Goal: Entertainment & Leisure: Consume media (video, audio)

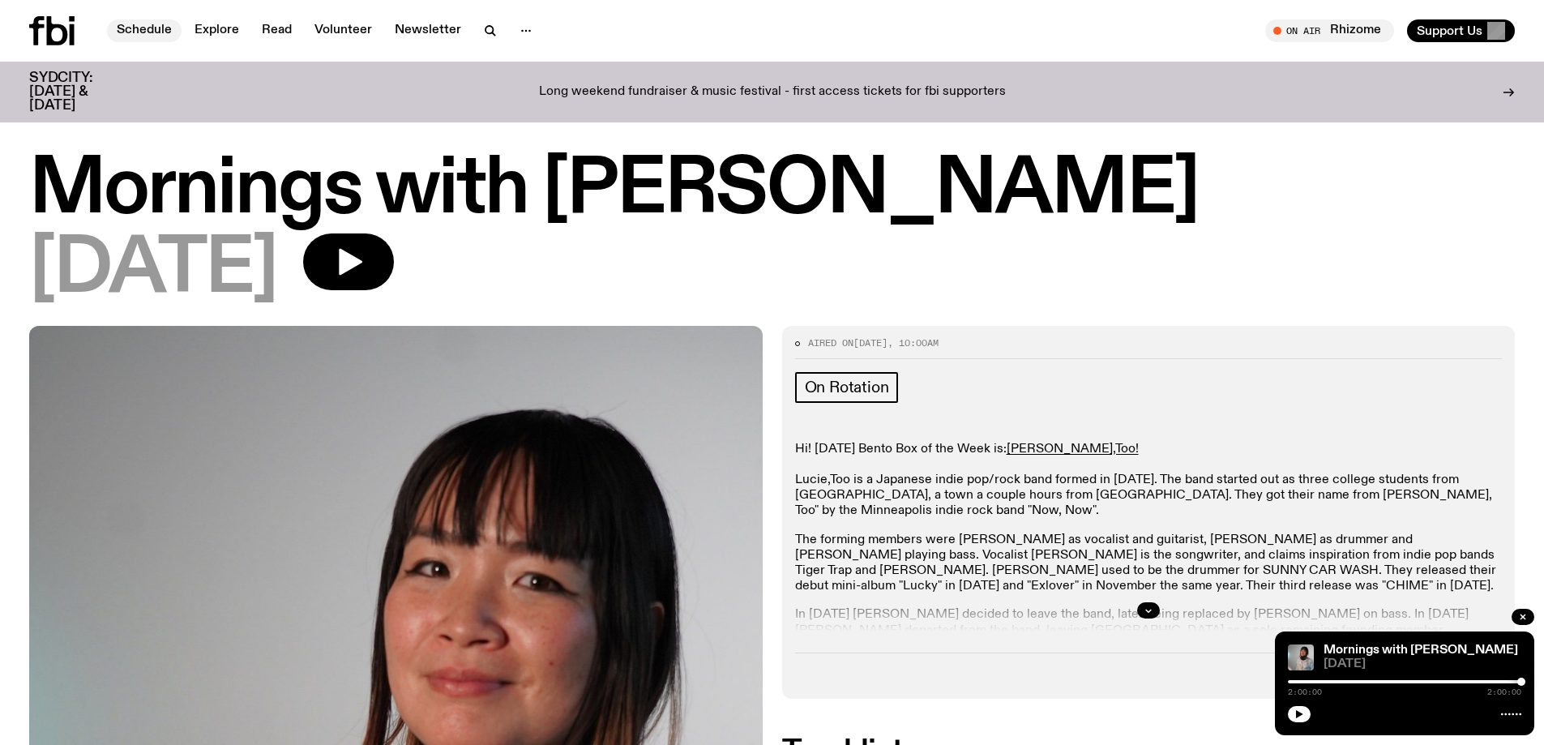
click at [146, 33] on link "Schedule" at bounding box center [144, 30] width 75 height 23
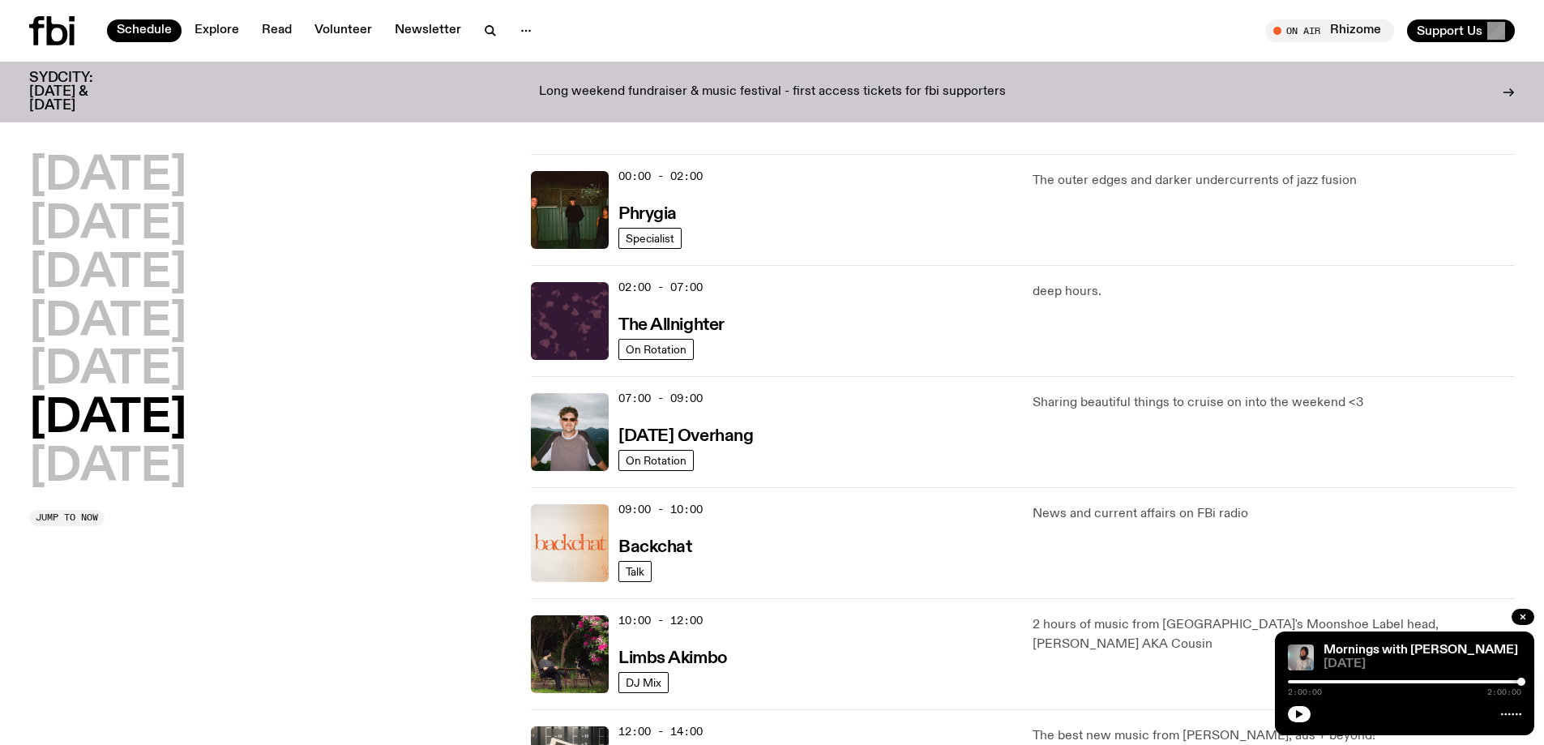
click at [98, 416] on h2 "[DATE]" at bounding box center [107, 418] width 157 height 45
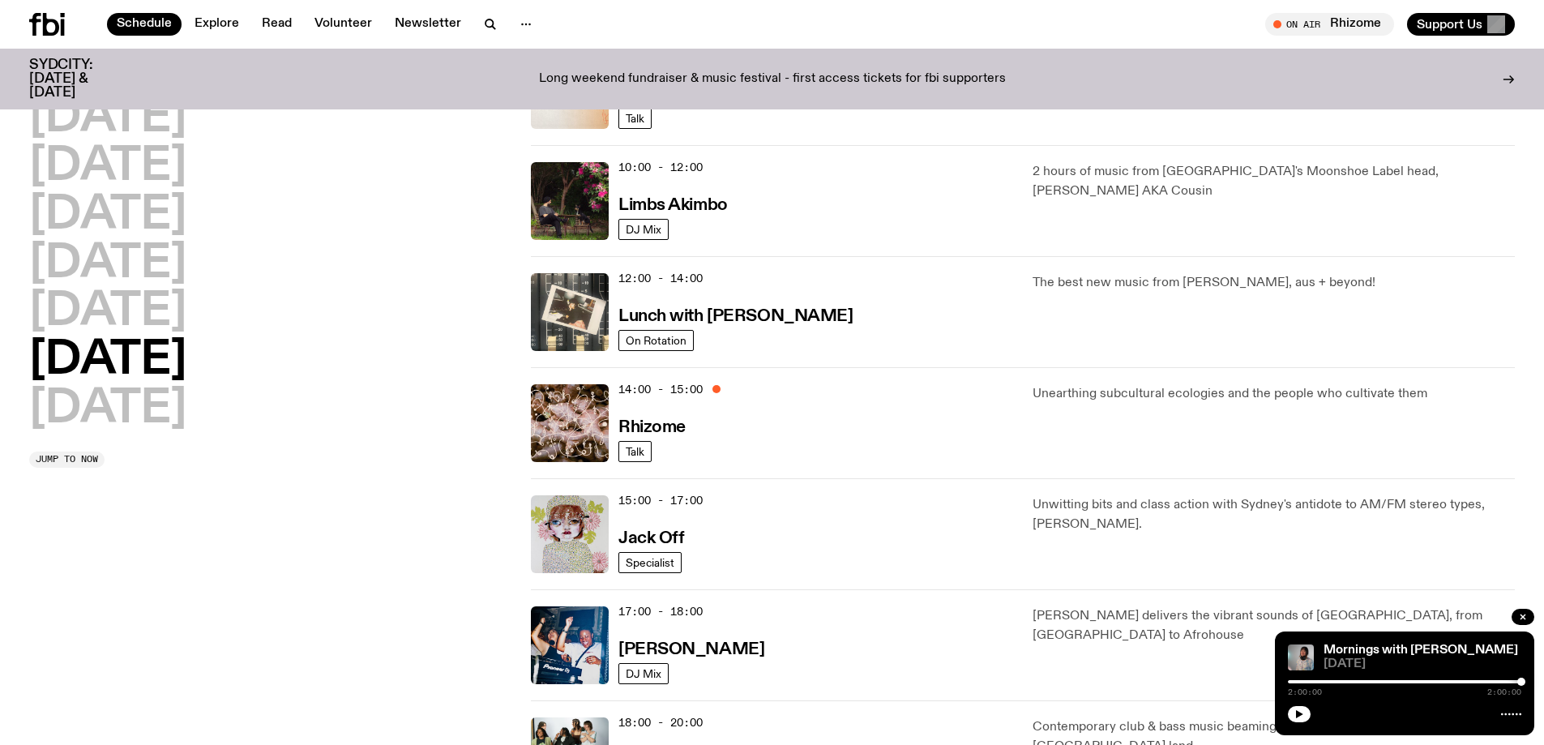
scroll to position [560, 0]
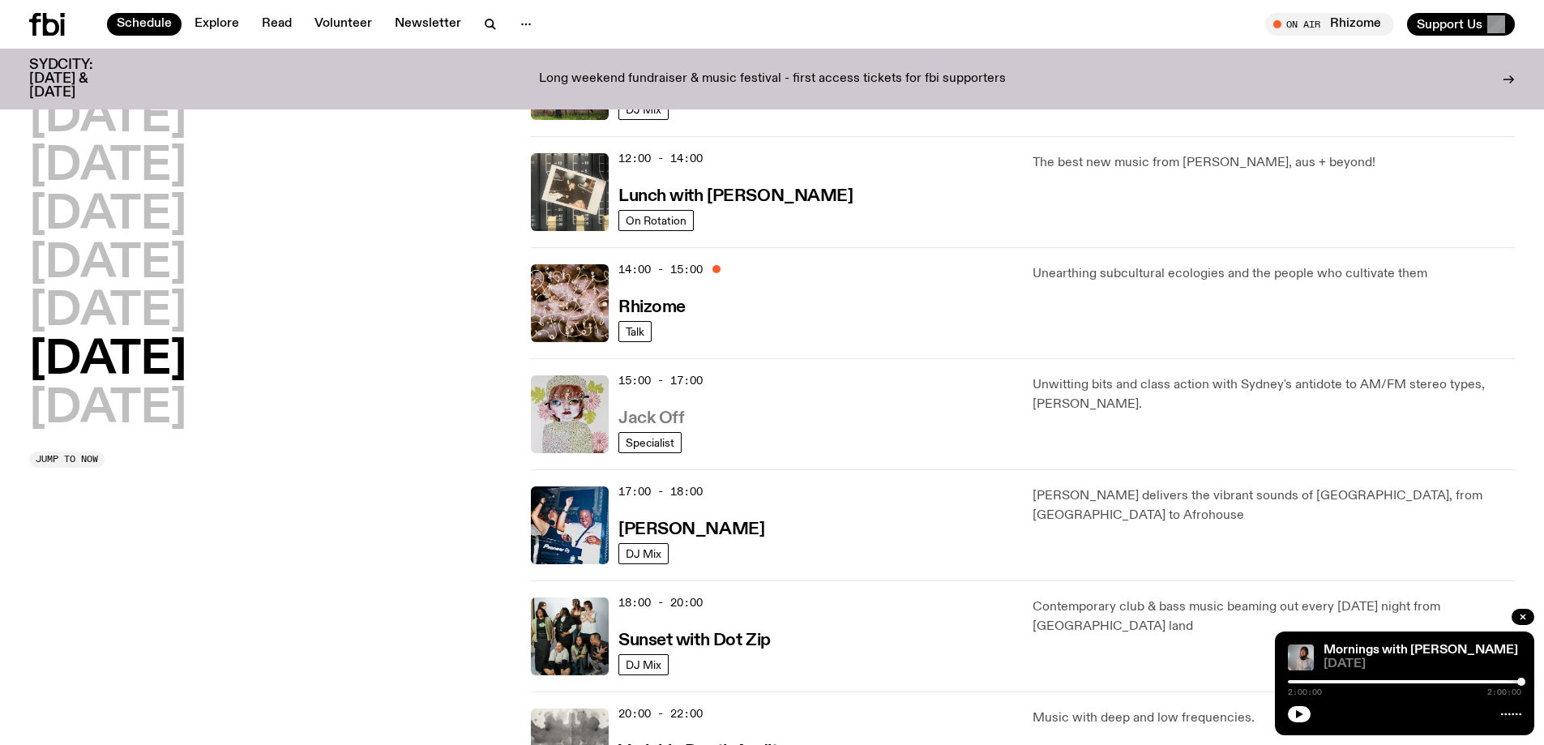
click at [628, 418] on h3 "Jack Off" at bounding box center [652, 418] width 66 height 17
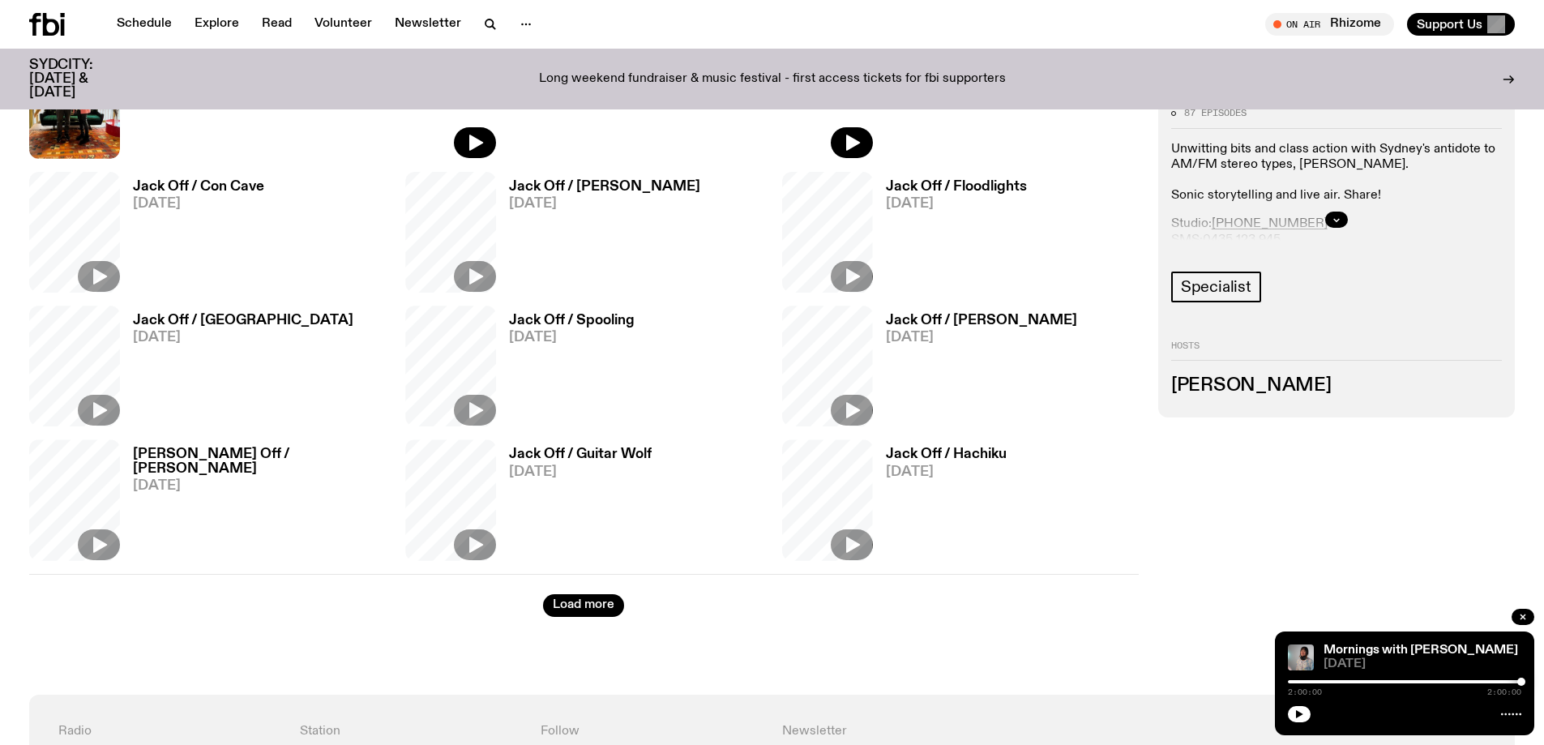
scroll to position [807, 0]
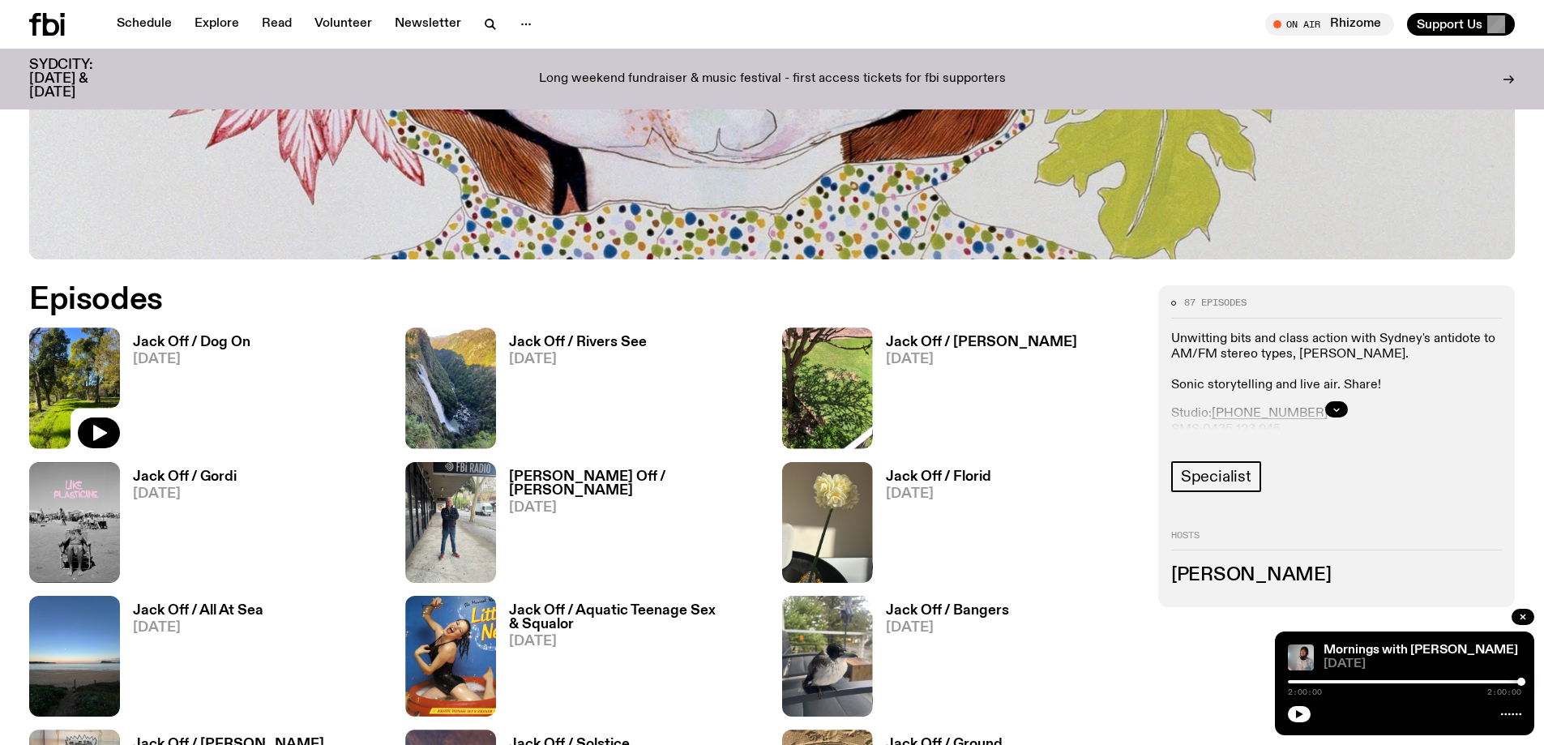
click at [116, 353] on img at bounding box center [74, 388] width 91 height 121
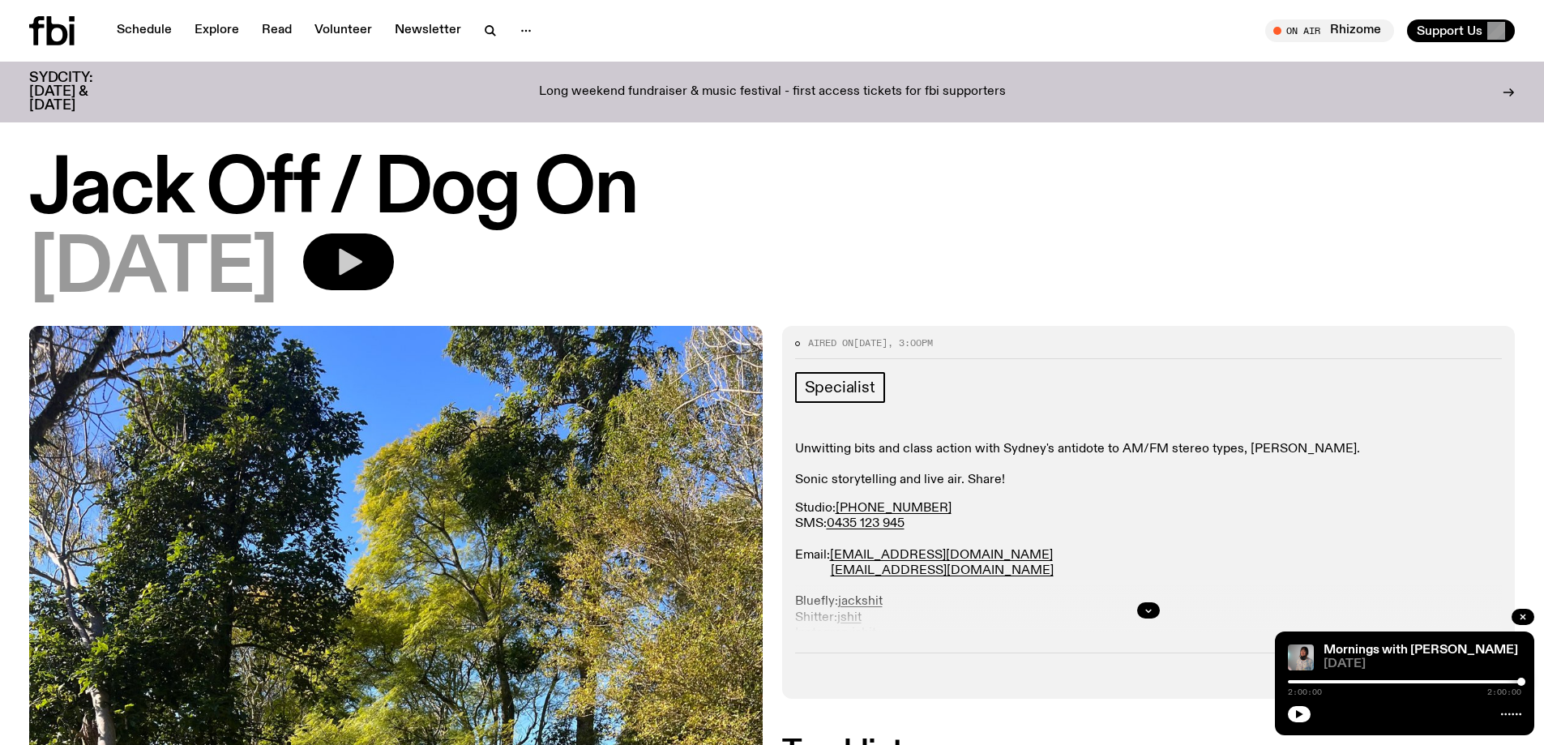
click at [365, 263] on icon "button" at bounding box center [348, 262] width 32 height 32
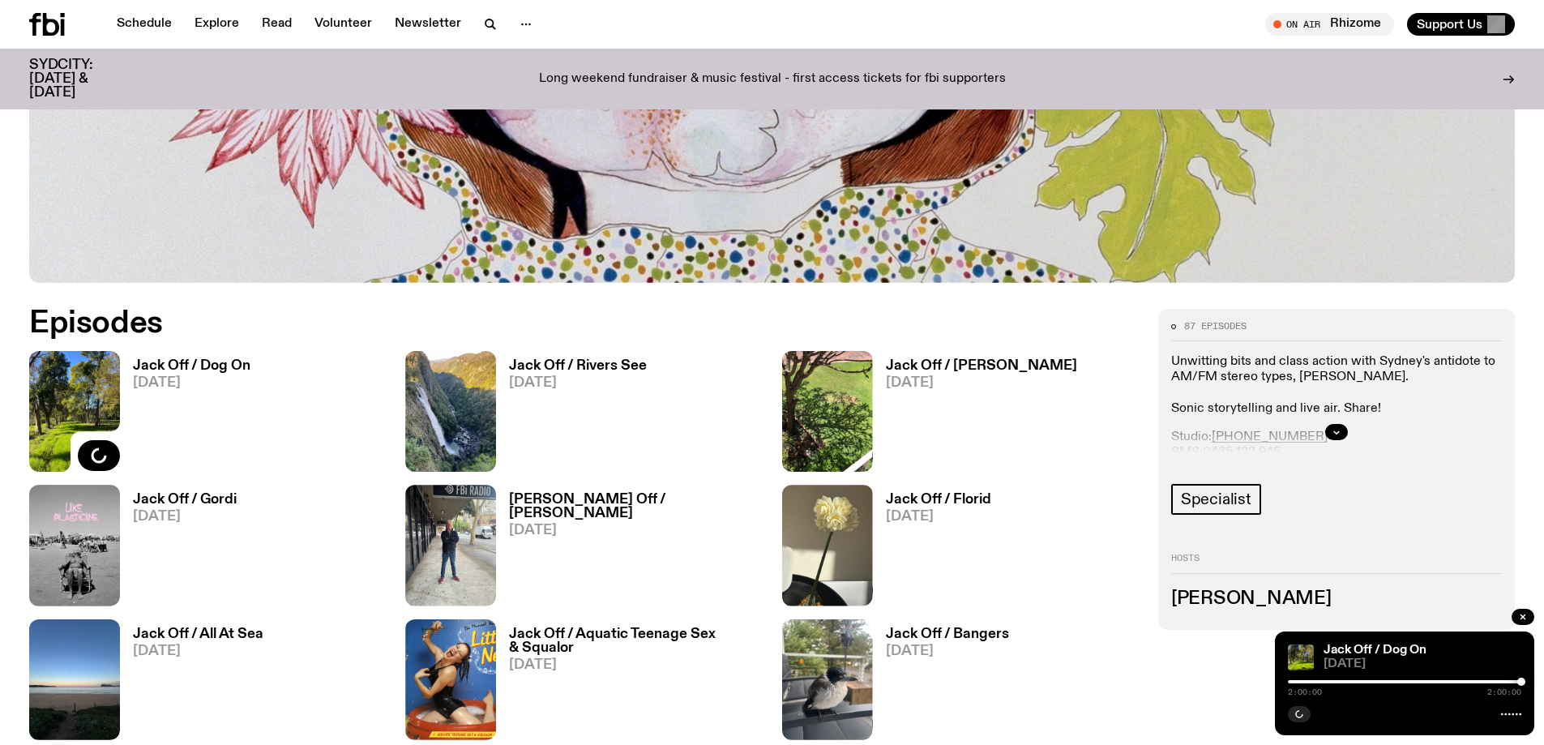
scroll to position [794, 0]
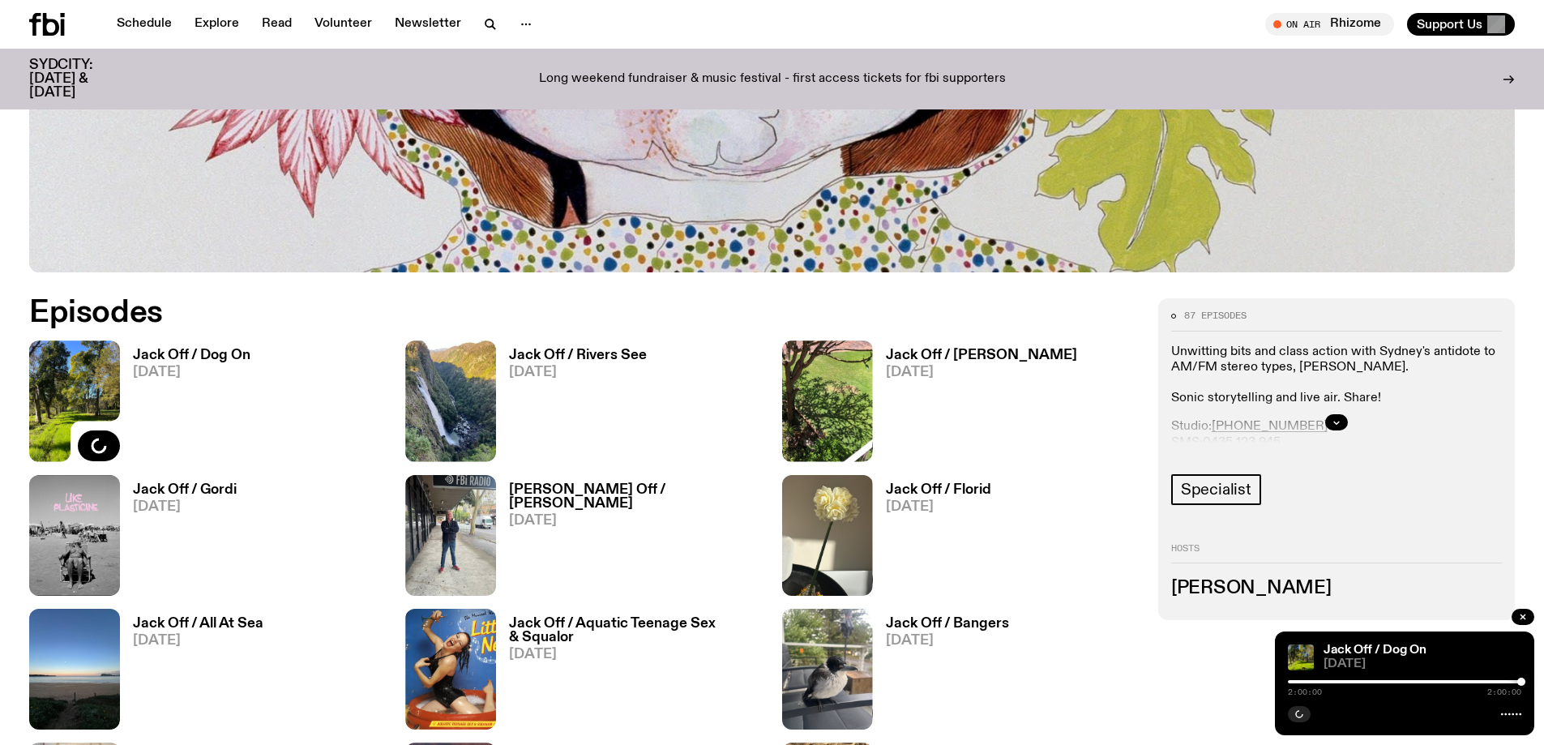
click at [552, 358] on h3 "Jack Off / Rivers See" at bounding box center [578, 356] width 138 height 14
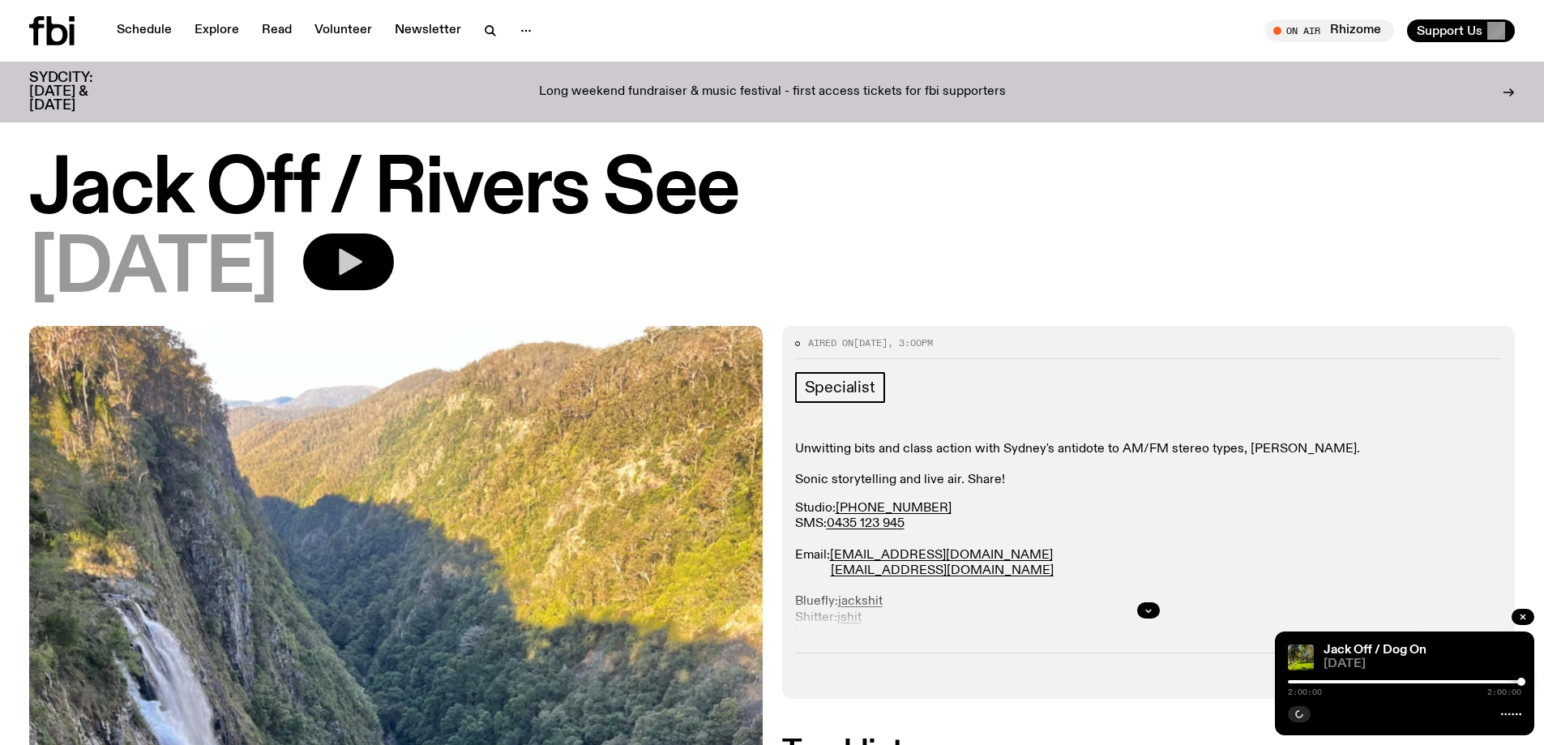
click at [394, 251] on button "button" at bounding box center [348, 261] width 91 height 57
